Goal: Information Seeking & Learning: Learn about a topic

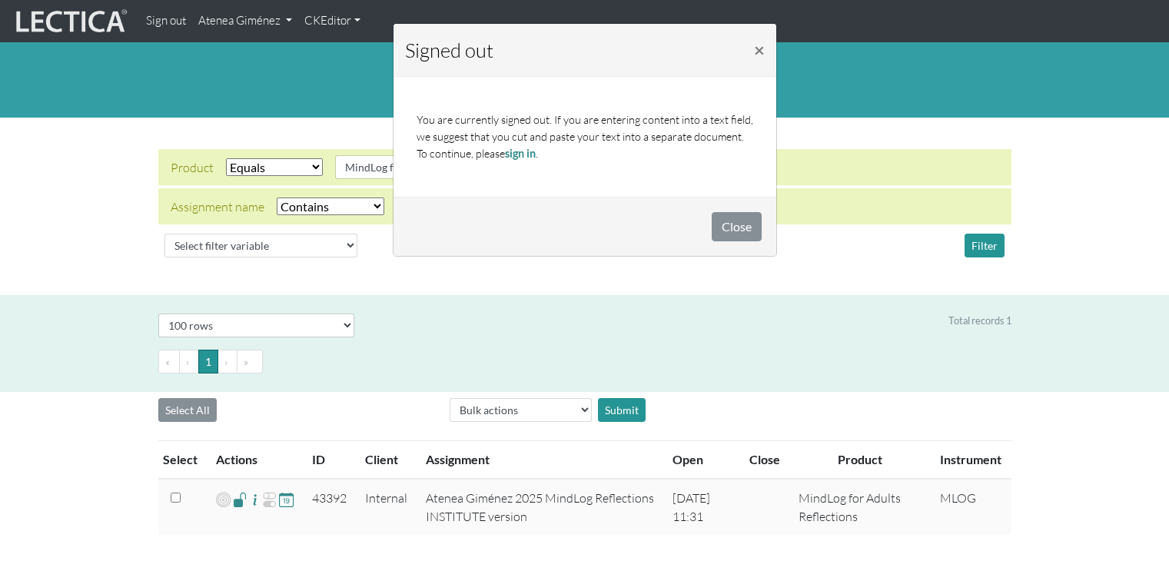
select select "MindLog for Adults Reflections"
select select "icontains"
select select "100"
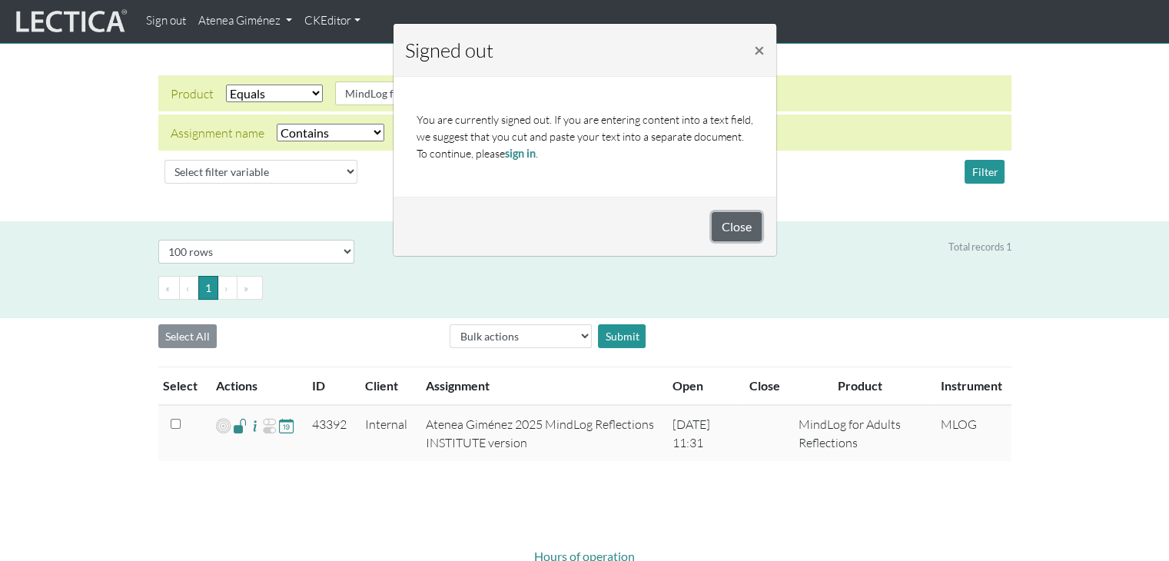
click at [740, 214] on button "Close" at bounding box center [737, 226] width 50 height 29
click at [513, 151] on link "sign in" at bounding box center [520, 153] width 31 height 13
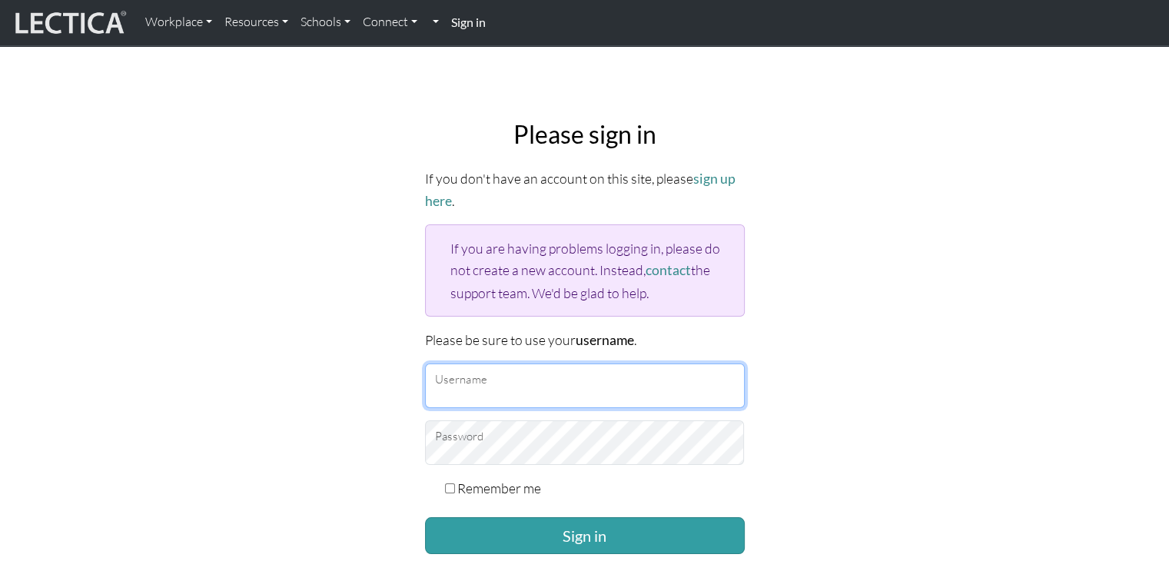
click at [487, 379] on input "Username" at bounding box center [585, 386] width 320 height 45
type input "Atenea"
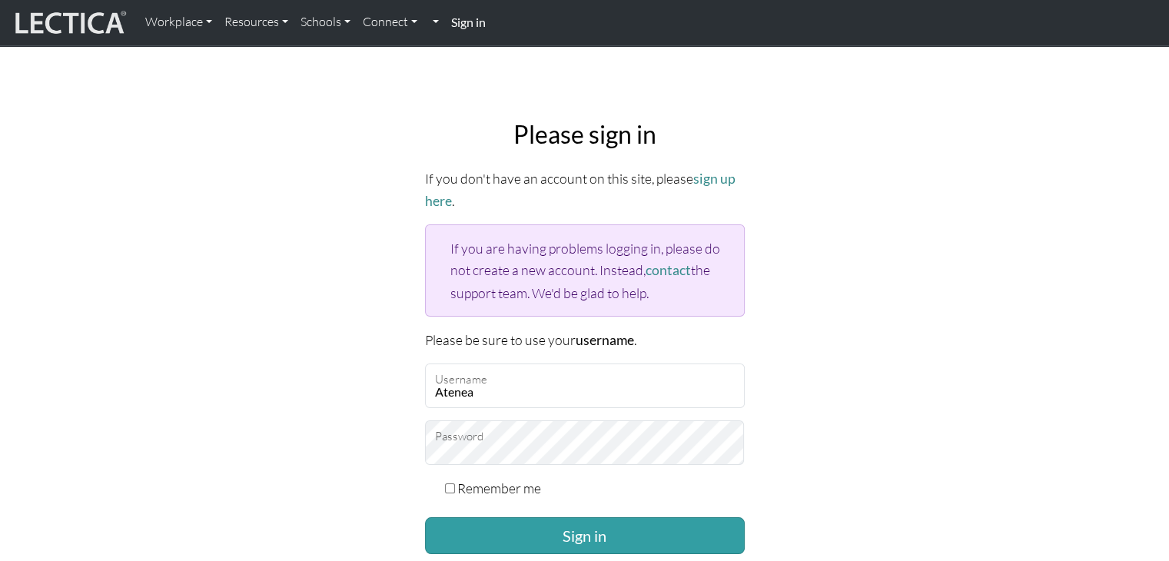
click at [445, 485] on input "Remember me" at bounding box center [450, 489] width 10 height 10
checkbox input "true"
click at [483, 527] on button "Sign in" at bounding box center [585, 535] width 320 height 37
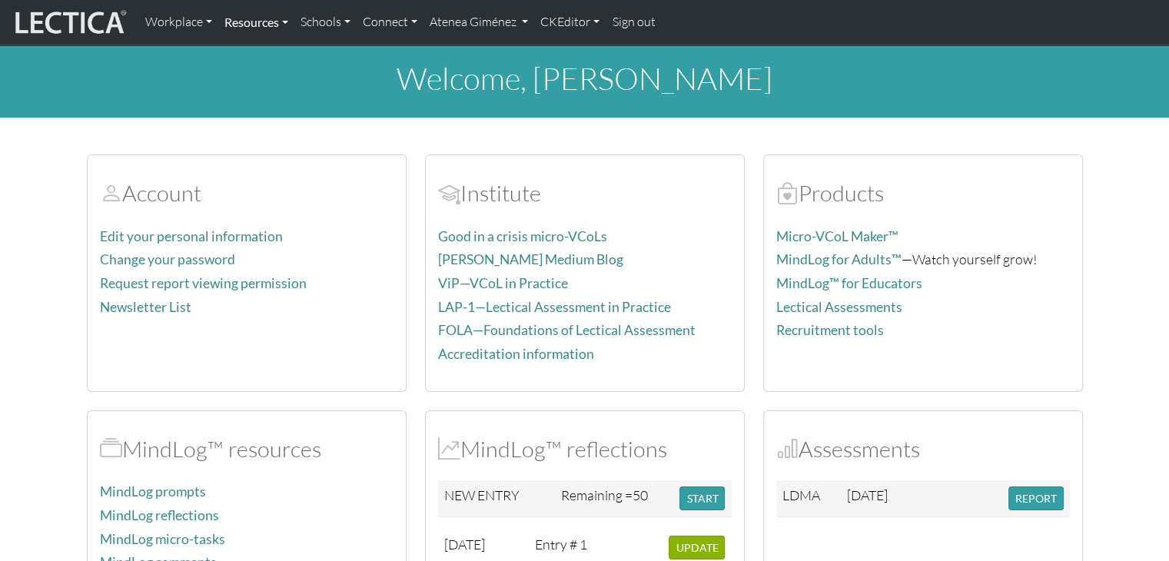
click at [264, 28] on link "Resources" at bounding box center [256, 22] width 76 height 32
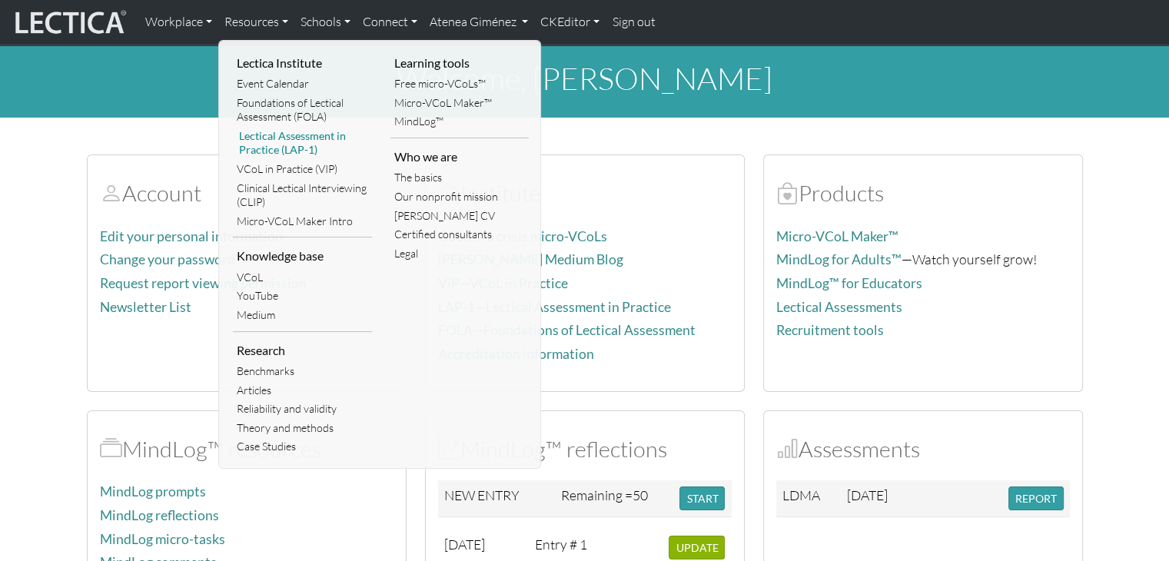
click at [280, 137] on link "Lectical Assessment in Practice (LAP-1)" at bounding box center [302, 143] width 139 height 33
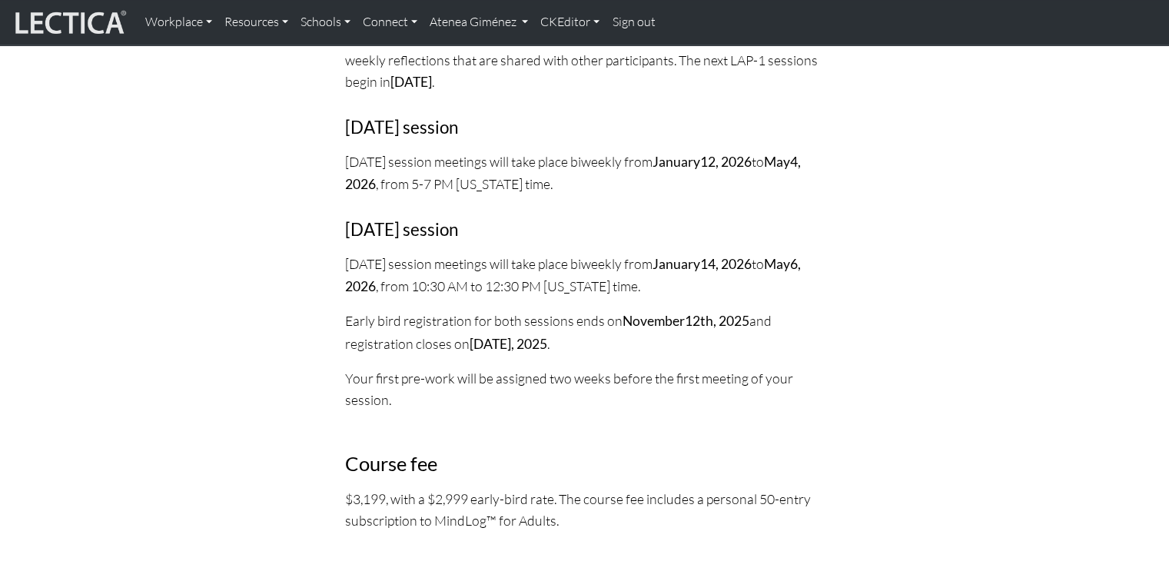
scroll to position [1875, 0]
click at [261, 21] on link "Resources" at bounding box center [256, 22] width 76 height 32
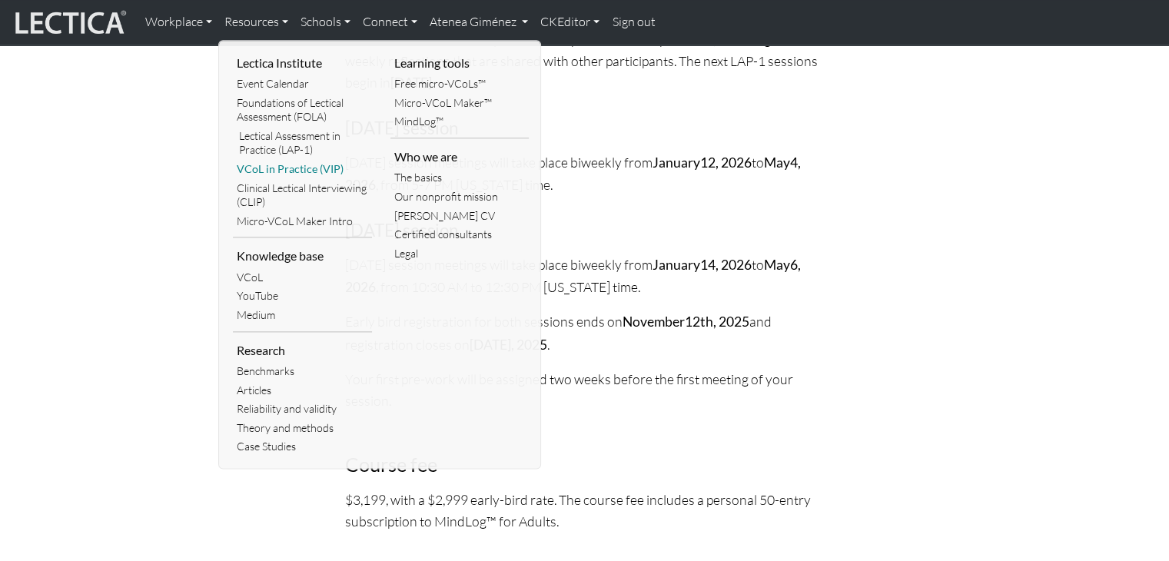
click at [283, 173] on link "VCoL in Practice (VIP)" at bounding box center [302, 169] width 139 height 19
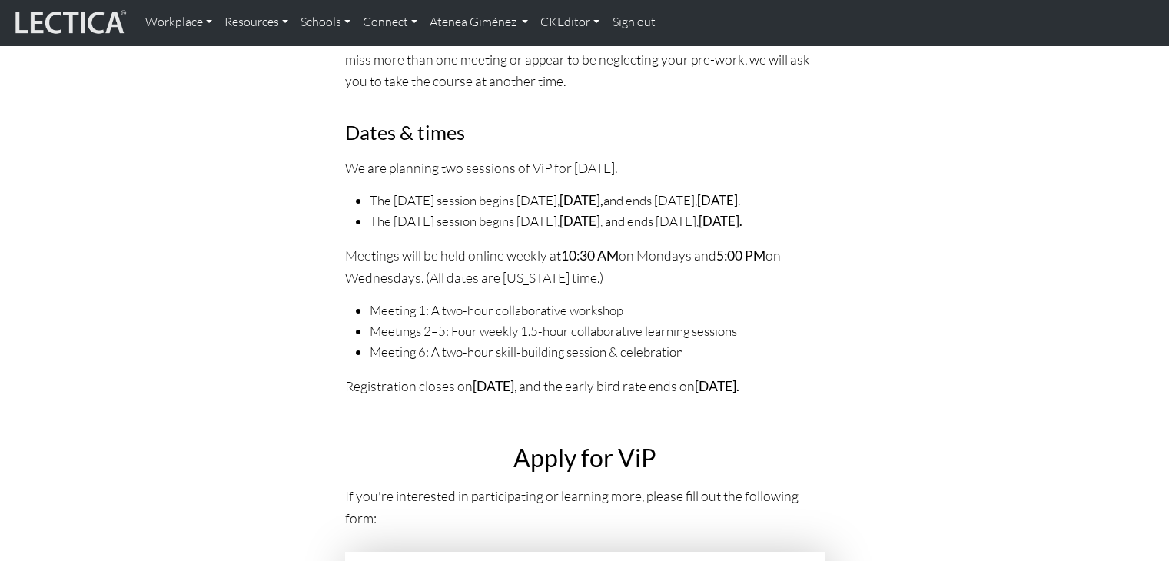
scroll to position [5369, 0]
